Goal: Task Accomplishment & Management: Use online tool/utility

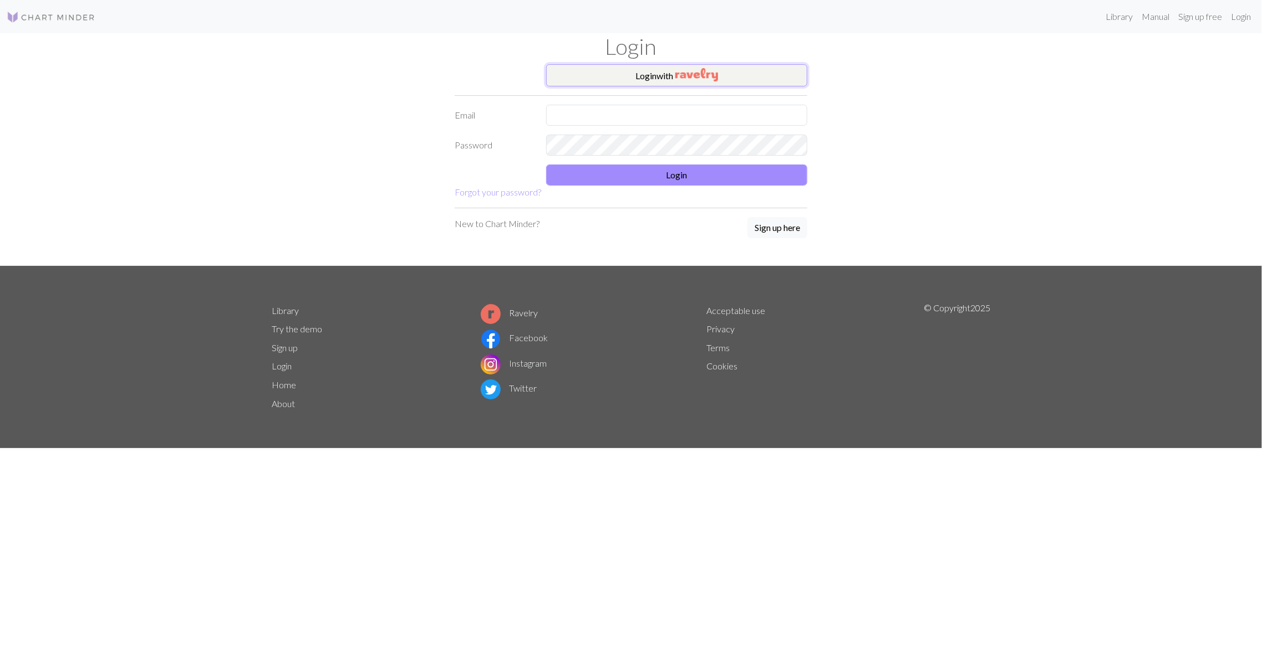
click at [733, 84] on button "Login with" at bounding box center [676, 75] width 261 height 22
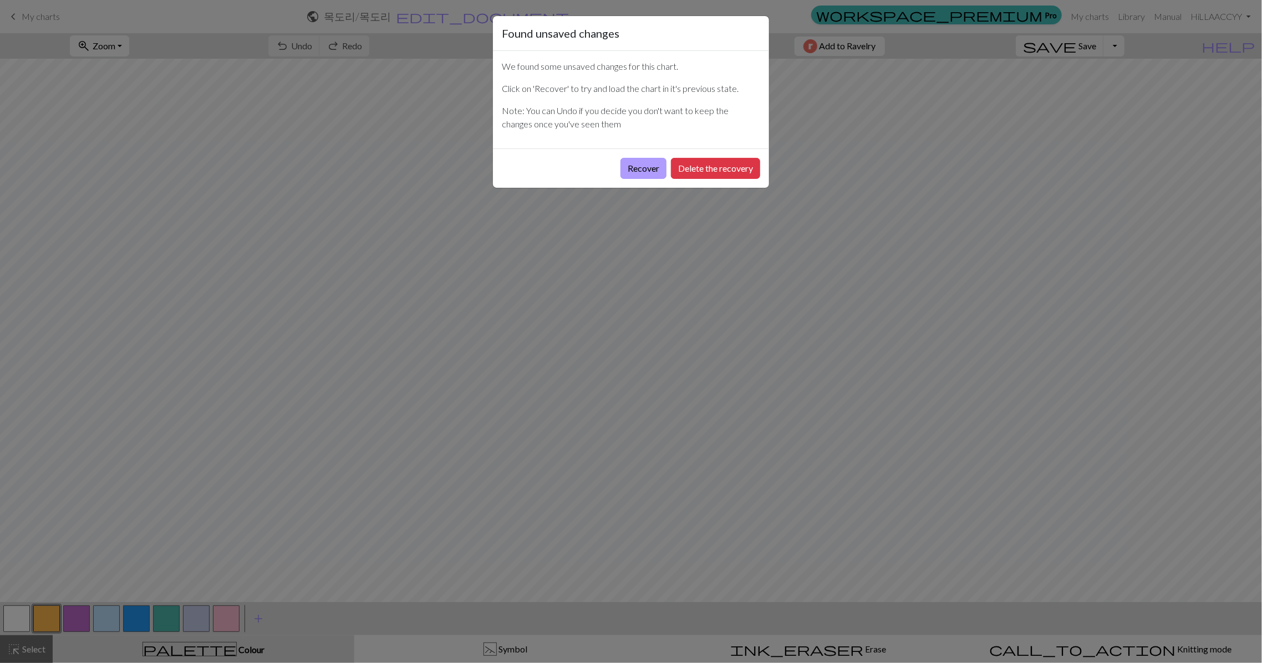
click at [652, 162] on button "Recover" at bounding box center [643, 168] width 46 height 21
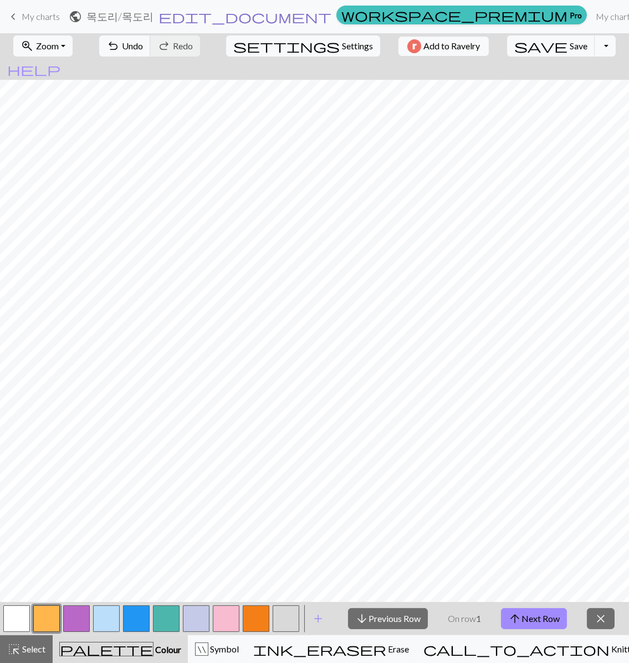
scroll to position [94, 0]
click at [530, 610] on button "arrow_upward Next Row" at bounding box center [534, 618] width 66 height 21
click at [539, 615] on button "arrow_upward Next Row" at bounding box center [534, 618] width 66 height 21
click at [560, 616] on button "arrow_upward Next Row" at bounding box center [534, 618] width 66 height 21
click at [548, 616] on button "arrow_upward Next Row" at bounding box center [534, 618] width 66 height 21
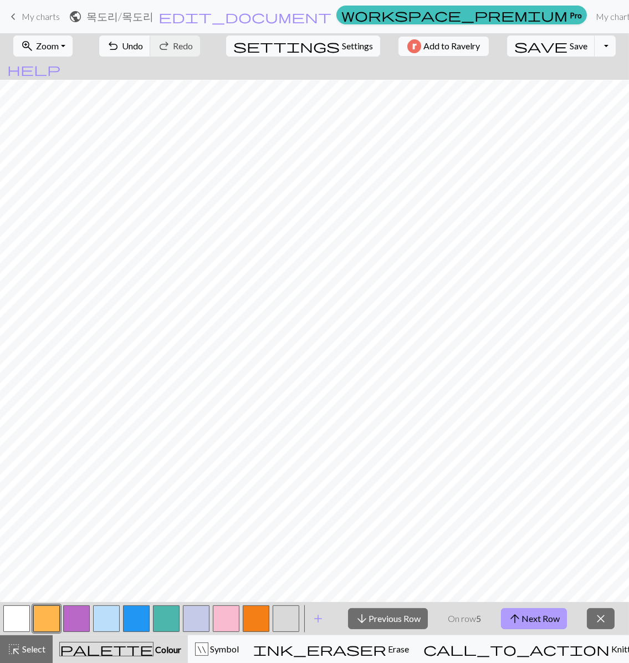
click at [539, 609] on button "arrow_upward Next Row" at bounding box center [534, 618] width 66 height 21
click at [530, 625] on button "arrow_upward Next Row" at bounding box center [534, 618] width 66 height 21
click at [535, 615] on button "arrow_upward Next Row" at bounding box center [534, 618] width 66 height 21
click at [544, 618] on button "arrow_upward Next Row" at bounding box center [534, 618] width 66 height 21
click at [550, 619] on button "arrow_upward Next Row" at bounding box center [534, 618] width 66 height 21
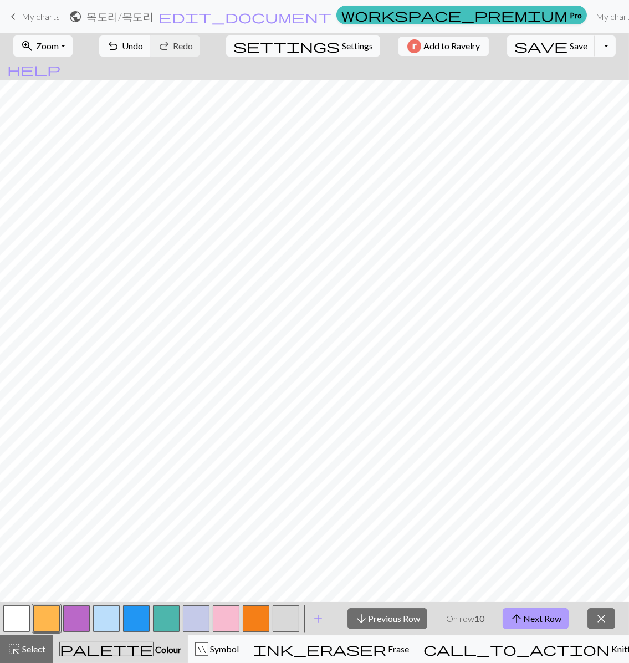
click at [552, 618] on button "arrow_upward Next Row" at bounding box center [536, 618] width 66 height 21
click at [554, 611] on button "arrow_upward Next Row" at bounding box center [536, 618] width 66 height 21
click at [400, 618] on button "arrow_downward Previous Row" at bounding box center [388, 618] width 80 height 21
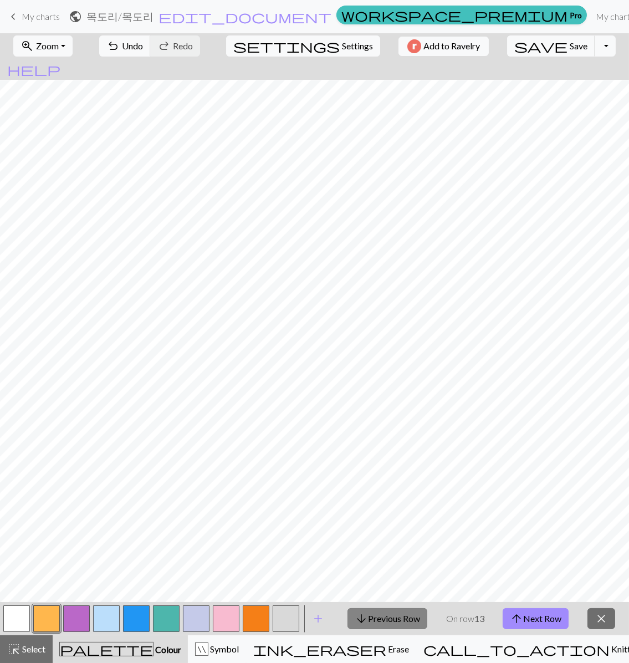
click at [400, 618] on button "arrow_downward Previous Row" at bounding box center [388, 618] width 80 height 21
click at [511, 609] on button "arrow_upward Next Row" at bounding box center [536, 618] width 66 height 21
click at [534, 622] on button "arrow_upward Next Row" at bounding box center [536, 618] width 66 height 21
click at [405, 625] on button "arrow_downward Previous Row" at bounding box center [388, 618] width 80 height 21
click at [556, 614] on button "arrow_upward Next Row" at bounding box center [536, 618] width 66 height 21
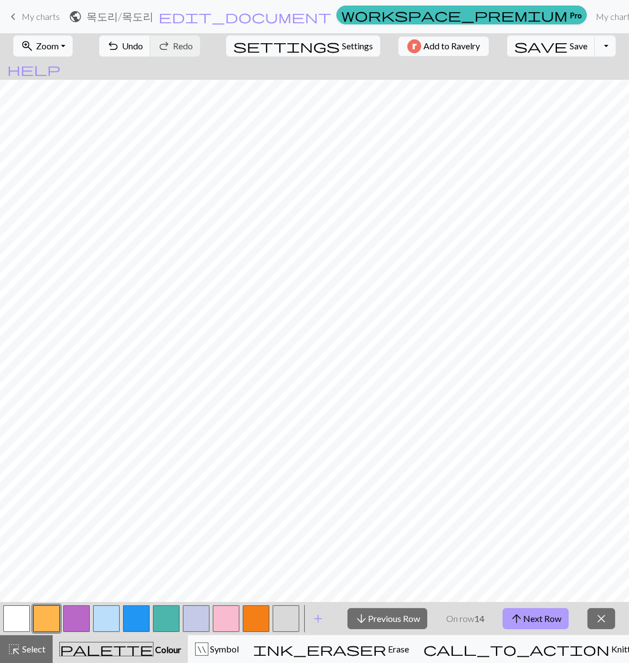
click at [558, 620] on button "arrow_upward Next Row" at bounding box center [536, 618] width 66 height 21
